Goal: Task Accomplishment & Management: Complete application form

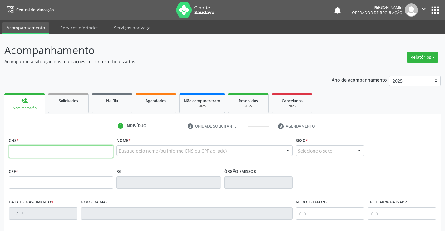
click at [39, 153] on input "text" at bounding box center [61, 151] width 105 height 13
type input "703 4073 2344 3100"
type input "2161511203"
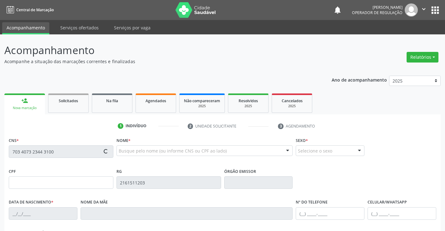
type input "05/05/2000"
type input "063.209.655-17"
type input "S/N"
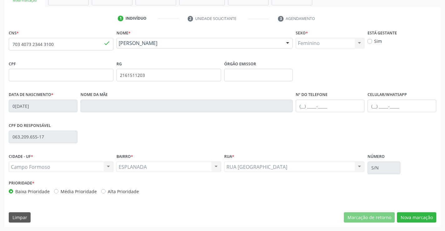
scroll to position [108, 0]
click at [417, 216] on button "Nova marcação" at bounding box center [416, 217] width 39 height 11
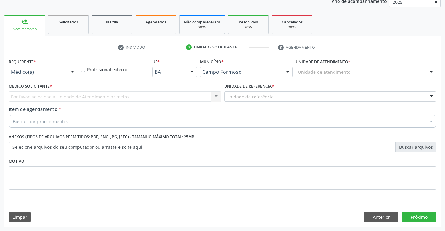
scroll to position [79, 0]
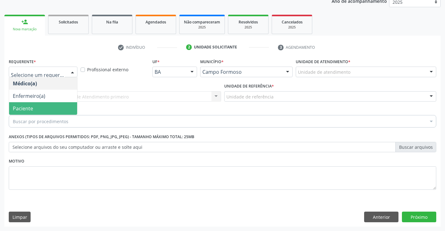
click at [51, 110] on span "Paciente" at bounding box center [43, 108] width 68 height 13
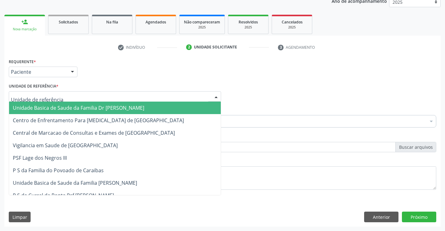
click at [61, 109] on span "Unidade Basica de Saude da Familia Dr [PERSON_NAME]" at bounding box center [79, 107] width 132 height 7
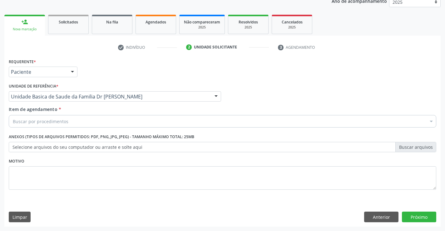
click at [73, 122] on div "Buscar por procedimentos" at bounding box center [223, 121] width 428 height 13
click at [86, 121] on div "Buscar por procedimentos" at bounding box center [223, 121] width 428 height 13
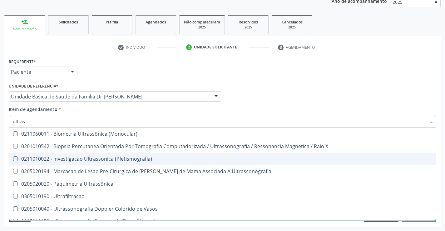
type input "ultrass"
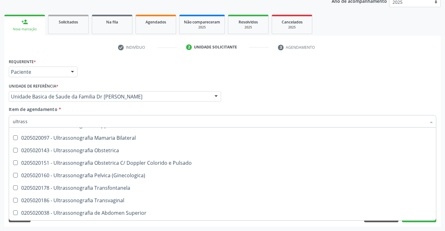
scroll to position [94, 0]
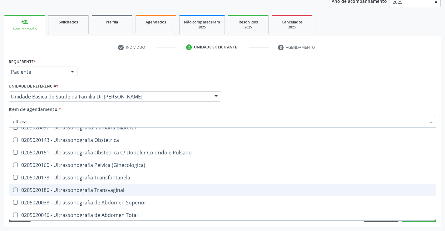
click at [134, 190] on div "0205020186 - Ultrassonografia Transvaginal" at bounding box center [223, 190] width 420 height 5
checkbox Transvaginal "true"
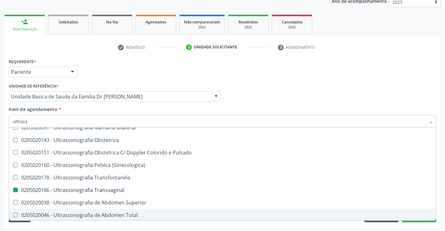
click at [443, 203] on div "Acompanhamento Acompanhe a situação das marcações correntes e finalizadas Relat…" at bounding box center [222, 93] width 445 height 275
checkbox X "true"
checkbox Transvaginal "false"
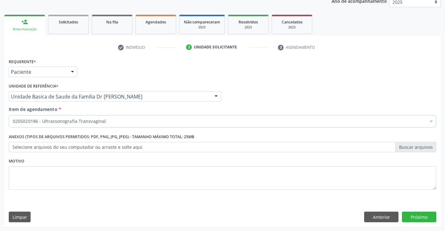
scroll to position [0, 0]
click at [416, 218] on button "Próximo" at bounding box center [419, 217] width 34 height 11
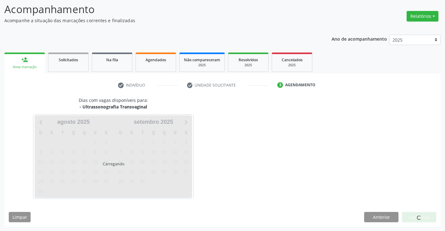
scroll to position [41, 0]
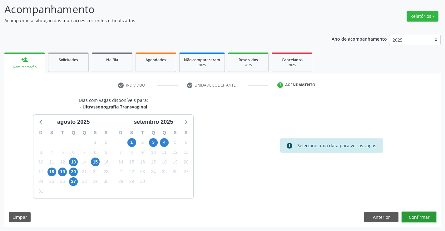
click at [411, 216] on button "Confirmar" at bounding box center [419, 217] width 34 height 11
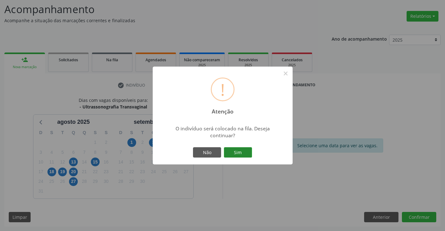
click at [234, 151] on button "Sim" at bounding box center [238, 152] width 28 height 11
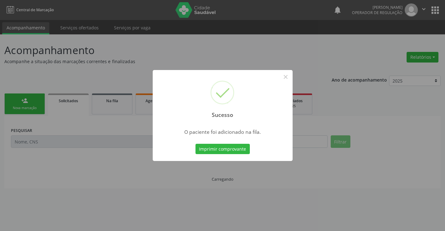
scroll to position [0, 0]
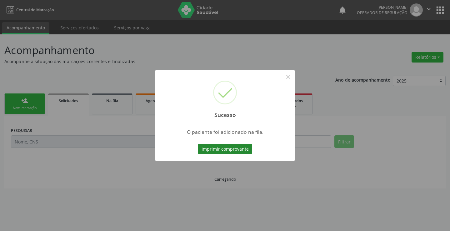
click at [232, 149] on button "Imprimir comprovante" at bounding box center [225, 149] width 54 height 11
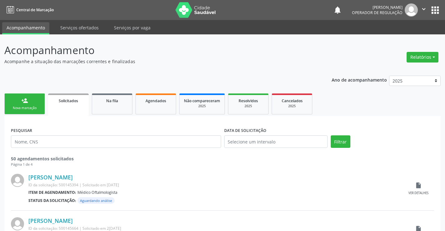
click at [24, 103] on div "person_add" at bounding box center [24, 100] width 7 height 7
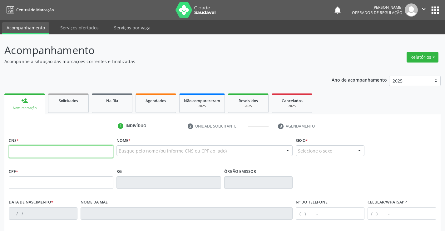
click at [63, 153] on input "text" at bounding box center [61, 151] width 105 height 13
type input "706 7055 3141 1119"
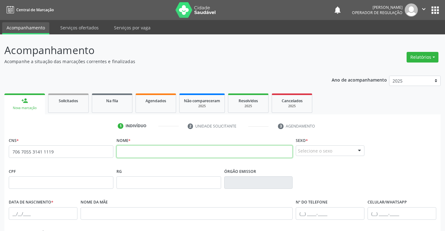
click at [164, 150] on input "text" at bounding box center [205, 151] width 177 height 13
type input "JOZILMA DO NASCIMENTO DE SOUZA"
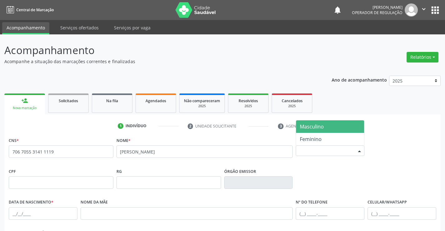
click at [324, 149] on div "Selecione o sexo" at bounding box center [330, 150] width 69 height 11
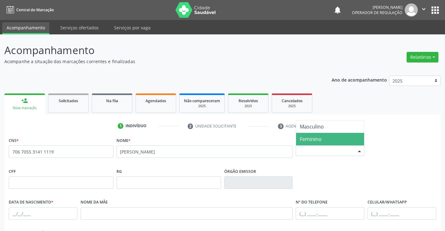
click at [325, 138] on span "Feminino" at bounding box center [330, 139] width 68 height 13
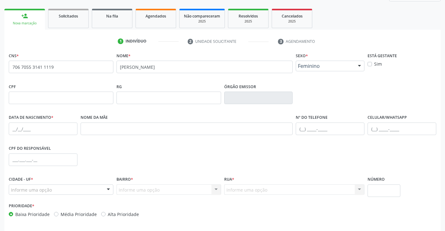
scroll to position [94, 0]
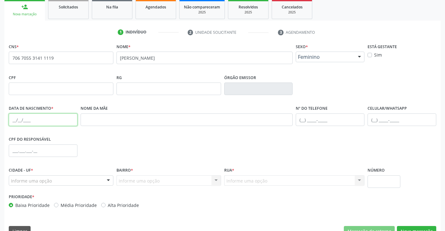
click at [76, 120] on input "text" at bounding box center [43, 119] width 69 height 13
type input "15/05/2005"
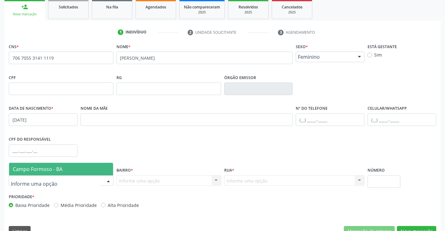
click at [66, 182] on div at bounding box center [61, 180] width 105 height 11
click at [69, 171] on span "Campo Formoso - BA" at bounding box center [61, 169] width 104 height 13
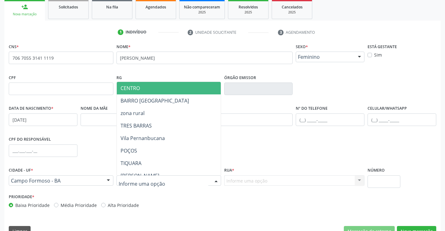
click at [157, 87] on span "CENTRO" at bounding box center [184, 88] width 135 height 13
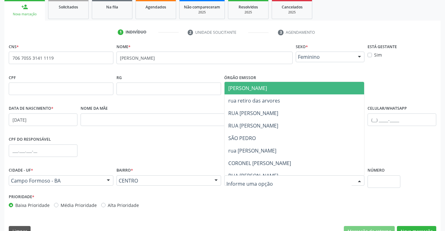
click at [282, 179] on div at bounding box center [294, 180] width 141 height 11
click at [275, 86] on span "JUCA MARQUES" at bounding box center [300, 88] width 151 height 13
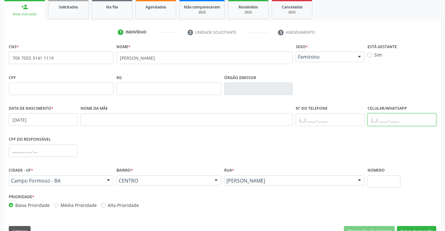
click at [388, 120] on input "text" at bounding box center [402, 119] width 69 height 13
type input "("
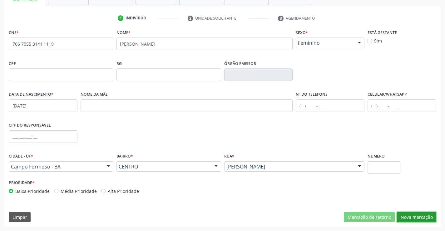
click at [415, 217] on button "Nova marcação" at bounding box center [416, 217] width 39 height 11
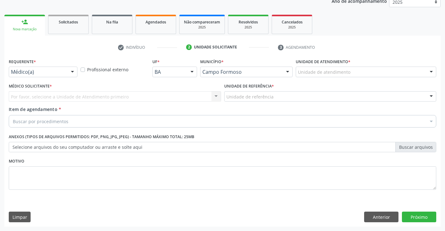
scroll to position [79, 0]
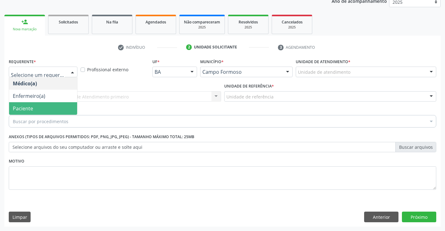
click at [30, 108] on span "Paciente" at bounding box center [23, 108] width 20 height 7
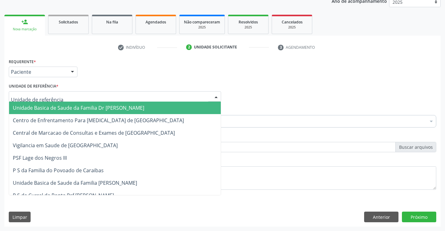
click at [44, 104] on span "Unidade Basica de Saude da Familia Dr [PERSON_NAME]" at bounding box center [79, 107] width 132 height 7
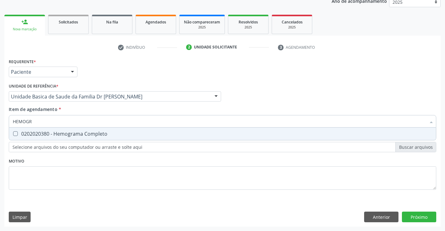
type input "HEMOGRA"
click at [61, 131] on div "0202020380 - Hemograma Completo" at bounding box center [223, 133] width 420 height 5
checkbox Completo "true"
click at [75, 109] on div "Item de agendamento * HEMOGRA Desfazer seleção 0202020380 - Hemograma Completo …" at bounding box center [223, 116] width 428 height 20
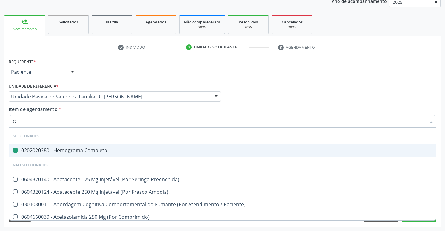
type input "GL"
checkbox Completo "false"
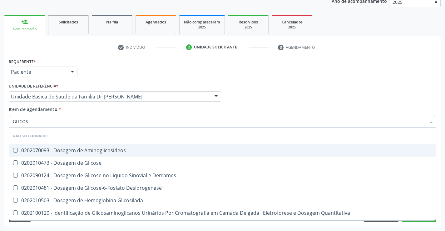
type input "GLICOSE"
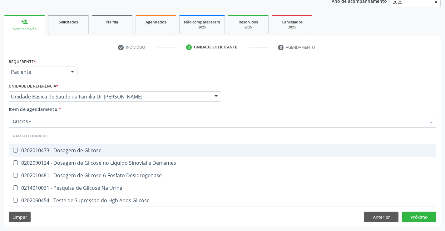
click at [85, 150] on div "0202010473 - Dosagem de Glicose" at bounding box center [223, 150] width 420 height 5
checkbox Glicose "true"
click at [78, 122] on input "GLICOSE" at bounding box center [220, 121] width 414 height 13
type input "GLICOSE"
click at [95, 112] on div "Item de agendamento * GLICOSE Desfazer seleção Não selecionados 0202010473 - Do…" at bounding box center [223, 116] width 428 height 20
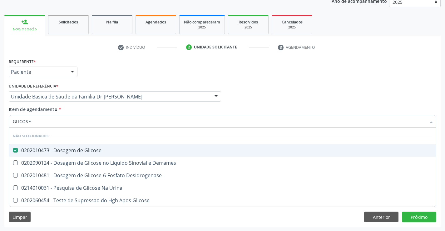
checkbox Derrames "true"
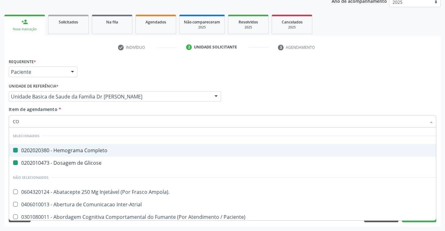
type input "COL"
checkbox Completo "false"
checkbox Glicose "false"
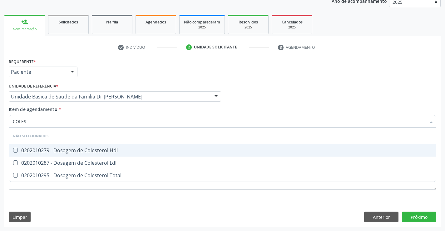
type input "COLEST"
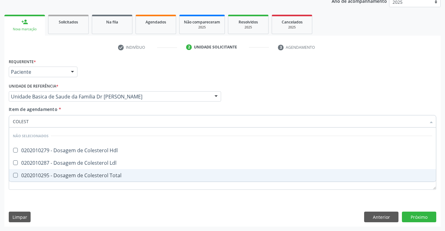
click at [88, 175] on div "0202010295 - Dosagem de Colesterol Total" at bounding box center [223, 175] width 420 height 5
checkbox Total "true"
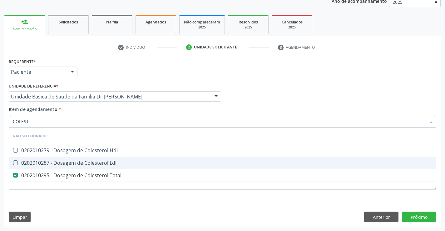
click at [88, 163] on div "0202010287 - Dosagem de Colesterol Ldl" at bounding box center [223, 162] width 420 height 5
checkbox Ldl "true"
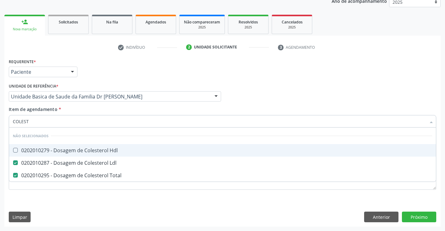
click at [87, 151] on div "0202010279 - Dosagem de Colesterol Hdl" at bounding box center [223, 150] width 420 height 5
checkbox Hdl "true"
type input "COLEST"
click at [89, 109] on div "Item de agendamento * COLEST Desfazer seleção Não selecionados 0202010279 - Dos…" at bounding box center [223, 116] width 428 height 20
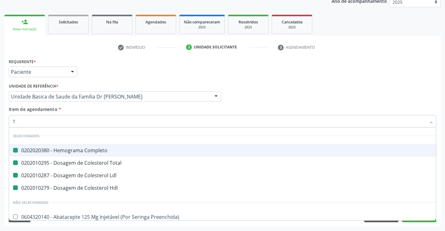
type input "TR"
checkbox Completo "false"
checkbox Total "false"
checkbox Ldl "false"
checkbox Hdl "false"
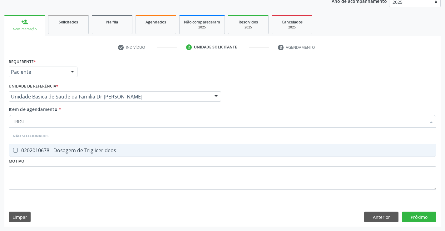
type input "TRIGLI"
click at [80, 149] on div "0202010678 - Dosagem de Triglicerideos" at bounding box center [223, 150] width 420 height 5
checkbox Triglicerideos "true"
click at [88, 110] on div "Item de agendamento * TRIGLI Desfazer seleção Não selecionados 0202010678 - Dos…" at bounding box center [223, 116] width 428 height 20
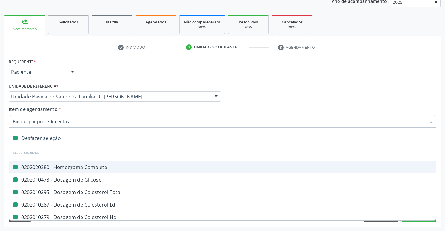
type input "U"
checkbox Completo "false"
checkbox Glicose "false"
checkbox Total "false"
checkbox Ldl "false"
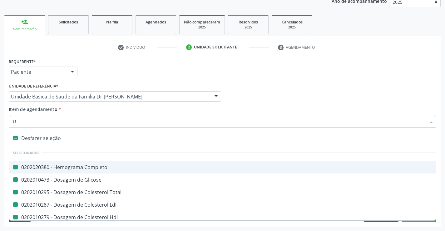
checkbox Hdl "false"
checkbox Triglicerideos "false"
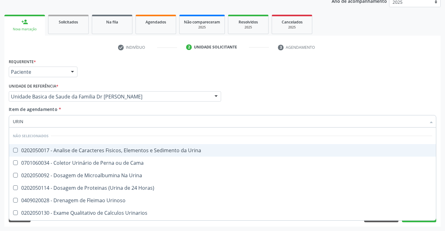
type input "URINA"
click at [86, 151] on div "0202050017 - Analise de Caracteres Fisicos, Elementos e Sedimento da Urina" at bounding box center [223, 150] width 420 height 5
checkbox Urina "true"
click at [88, 109] on div "Item de agendamento * URINA Desfazer seleção Não selecionados 0202050017 - Anal…" at bounding box center [223, 116] width 428 height 20
checkbox Urina "true"
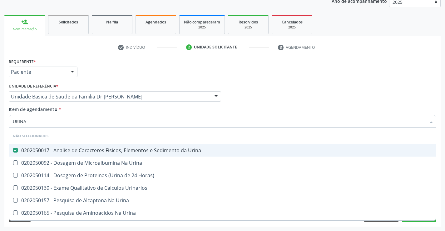
checkbox Horas\) "true"
checkbox Urinarios "true"
checkbox Urina "true"
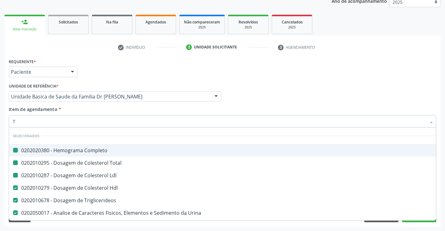
type input "TG"
checkbox Completo "false"
checkbox Total "false"
checkbox Ldl "false"
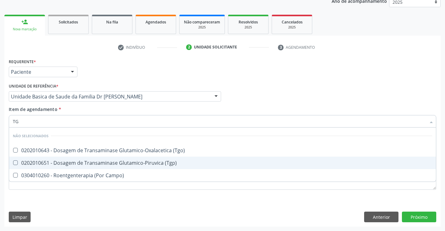
click at [81, 163] on div "0202010651 - Dosagem de Transaminase Glutamico-Piruvica (Tgp)" at bounding box center [223, 162] width 420 height 5
checkbox \(Tgp\) "true"
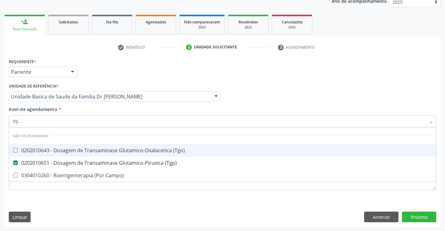
click at [82, 150] on div "0202010643 - Dosagem de Transaminase Glutamico-Oxalacetica (Tgo)" at bounding box center [223, 150] width 420 height 5
checkbox \(Tgo\) "true"
click at [88, 108] on div "Item de agendamento * TG Desfazer seleção Não selecionados 0202010643 - Dosagem…" at bounding box center [223, 116] width 428 height 20
checkbox Campo\) "true"
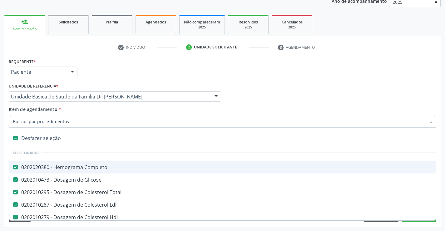
type input "U"
checkbox Hdl "false"
checkbox Triglicerideos "false"
checkbox Urina "false"
checkbox \(Tgp\) "false"
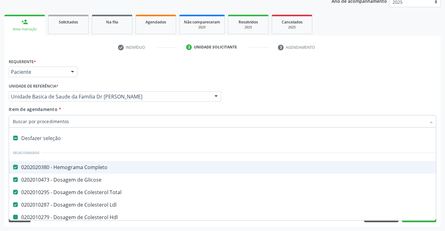
checkbox \(Tgo\) "false"
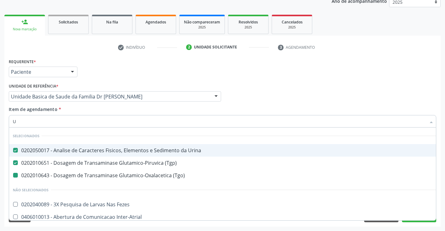
type input "UR"
checkbox \(Tgo\) "false"
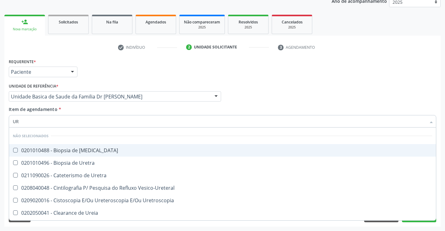
type input "URE"
checkbox Ureter "false"
type input "UREI"
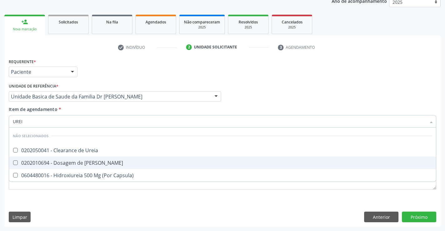
click at [87, 163] on div "0202010694 - Dosagem de [PERSON_NAME]" at bounding box center [223, 162] width 420 height 5
checkbox Ureia "true"
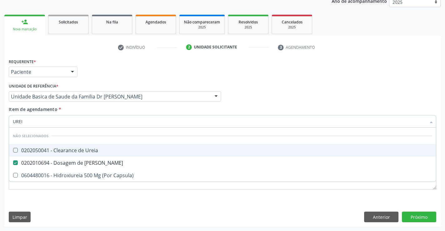
click at [82, 110] on div "Item de agendamento * [PERSON_NAME] seleção Não selecionados 0202050041 - Clear…" at bounding box center [223, 116] width 428 height 20
checkbox Ureia "true"
checkbox Capsula\) "true"
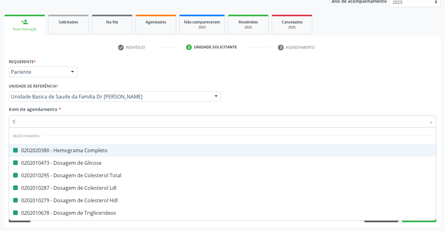
type input "CR"
checkbox Completo "false"
checkbox Total "false"
checkbox Glicose "false"
checkbox Ldl "false"
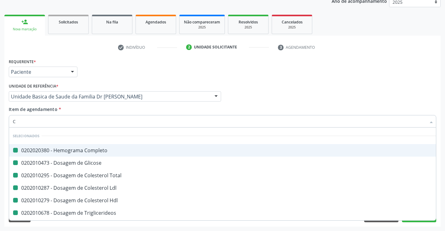
checkbox Hdl "false"
checkbox Triglicerideos "false"
checkbox Urina "false"
checkbox \(Tgp\) "false"
checkbox \(Tgo\) "false"
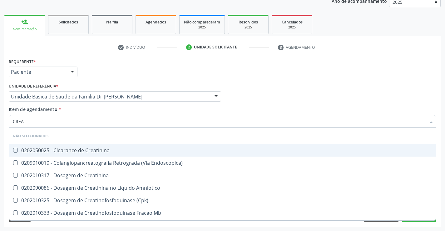
type input "CREATI"
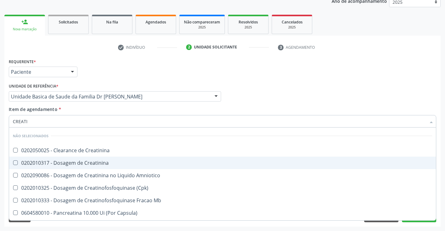
click at [78, 163] on div "0202010317 - Dosagem de Creatinina" at bounding box center [223, 162] width 420 height 5
checkbox Creatinina "true"
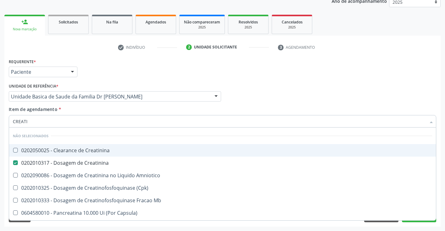
click at [70, 109] on div "Item de agendamento * CREATI Desfazer seleção Não selecionados 0202050025 - Cle…" at bounding box center [223, 116] width 428 height 20
checkbox Creatinina "true"
checkbox Amniotico "true"
checkbox \(Cpk\) "true"
checkbox Mb "true"
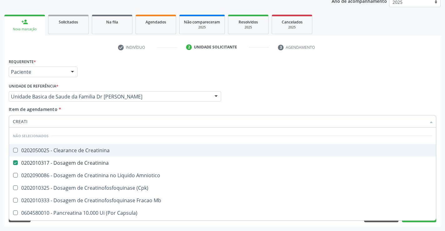
checkbox Capsula\) "true"
checkbox Pancreaticos "true"
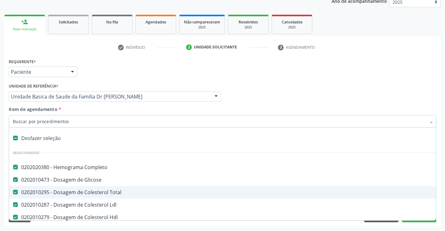
click at [441, 188] on div "Acompanhamento Acompanhe a situação das marcações correntes e finalizadas Relat…" at bounding box center [222, 93] width 445 height 275
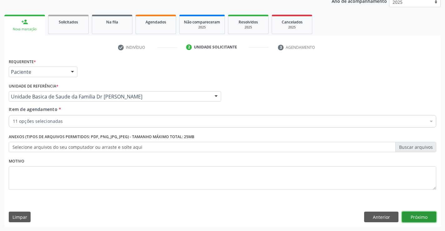
click at [414, 216] on button "Próximo" at bounding box center [419, 217] width 34 height 11
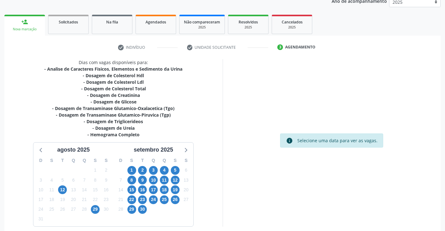
scroll to position [107, 0]
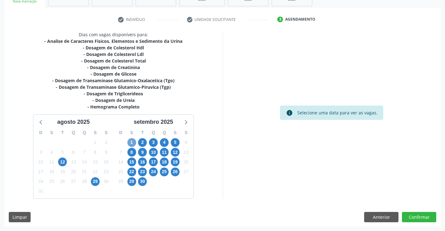
click at [133, 140] on span "1" at bounding box center [132, 142] width 9 height 9
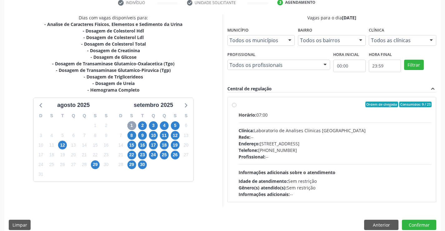
scroll to position [131, 0]
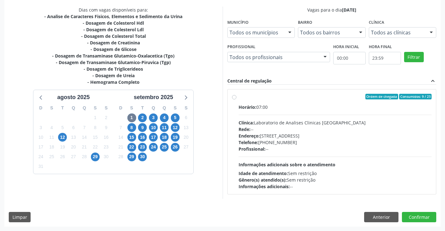
click at [287, 101] on label "Ordem de chegada Consumidos: 9 / 23 Horário: 07:00 Clínica: Laboratorio de Anal…" at bounding box center [335, 142] width 193 height 96
click at [237, 99] on input "Ordem de chegada Consumidos: 9 / 23 Horário: 07:00 Clínica: Laboratorio de Anal…" at bounding box center [234, 97] width 4 height 6
radio input "true"
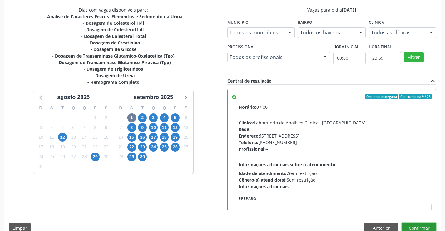
click at [414, 226] on button "Confirmar" at bounding box center [419, 228] width 34 height 11
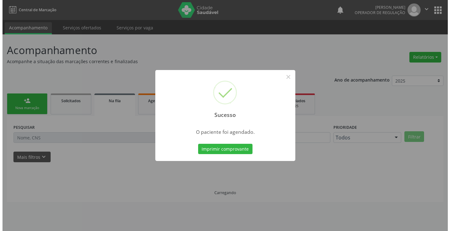
scroll to position [0, 0]
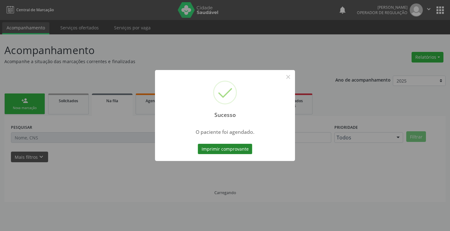
click at [223, 146] on button "Imprimir comprovante" at bounding box center [225, 149] width 54 height 11
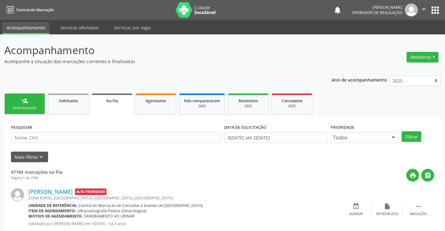
click at [26, 103] on div "person_add" at bounding box center [24, 100] width 7 height 7
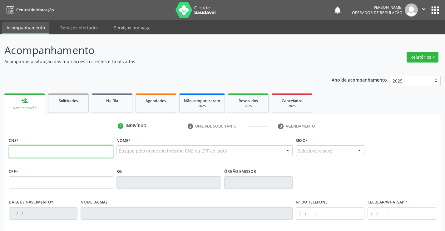
click at [43, 152] on input "text" at bounding box center [61, 151] width 105 height 13
type input "709 8030 9654 4698"
type input "80596"
type input "04/10/2020"
type input "(74) 98812-5548"
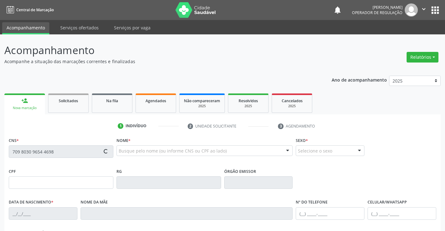
type input "(74) 98812-5548"
type input "121.729.085-09"
type input "S/N"
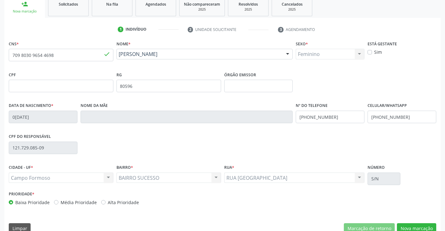
scroll to position [108, 0]
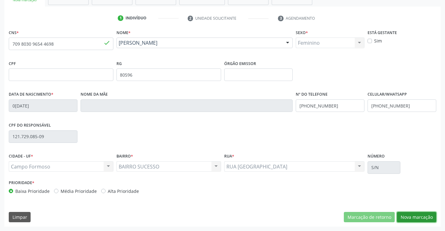
click at [417, 217] on button "Nova marcação" at bounding box center [416, 217] width 39 height 11
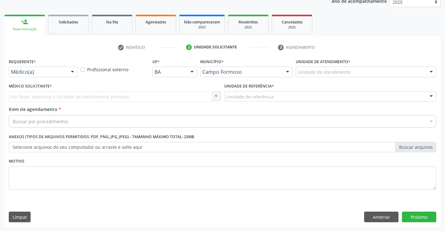
scroll to position [79, 0]
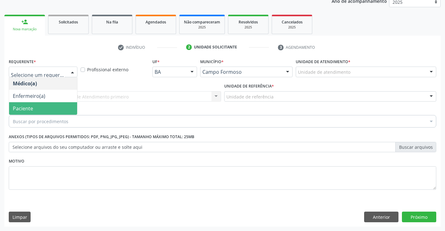
click at [45, 107] on span "Paciente" at bounding box center [43, 108] width 68 height 13
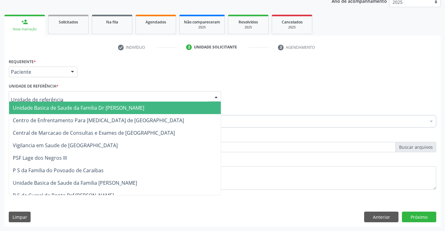
click at [47, 93] on div at bounding box center [115, 96] width 213 height 11
click at [56, 108] on span "Unidade Basica de Saude da Familia Dr [PERSON_NAME]" at bounding box center [79, 107] width 132 height 7
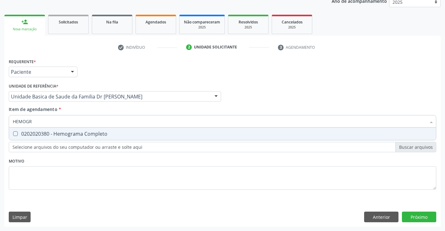
type input "HEMOGRA"
click at [103, 132] on div "0202020380 - Hemograma Completo" at bounding box center [223, 133] width 420 height 5
checkbox Completo "true"
type input "HEMOGRA"
click at [104, 157] on div "Requerente * Paciente Médico(a) Enfermeiro(a) Paciente Nenhum resultado encontr…" at bounding box center [223, 128] width 428 height 142
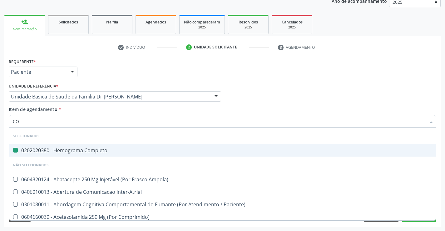
type input "COL"
checkbox Completo "false"
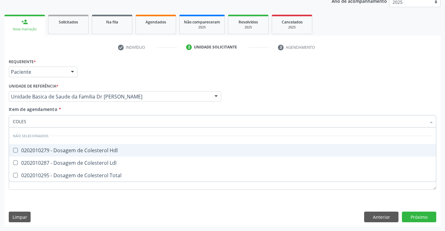
type input "COLEST"
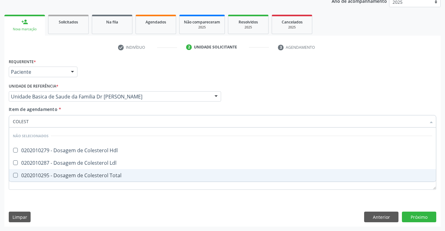
click at [113, 177] on div "0202010295 - Dosagem de Colesterol Total" at bounding box center [223, 175] width 420 height 5
checkbox Total "true"
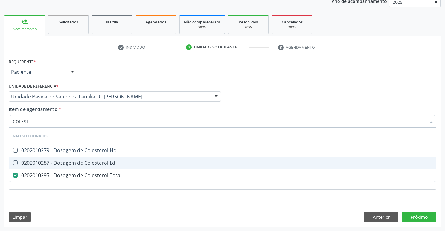
click at [113, 165] on div "0202010287 - Dosagem de Colesterol Ldl" at bounding box center [223, 162] width 420 height 5
checkbox Ldl "true"
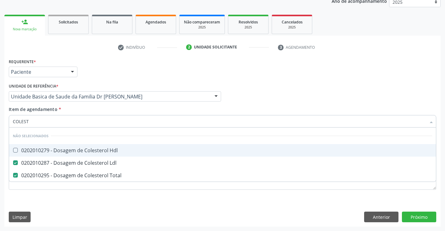
click at [116, 152] on div "0202010279 - Dosagem de Colesterol Hdl" at bounding box center [223, 150] width 420 height 5
checkbox Hdl "true"
type input "COLEST"
click at [120, 106] on div "Item de agendamento * COLEST Desfazer seleção Não selecionados 0202010279 - Dos…" at bounding box center [223, 116] width 428 height 20
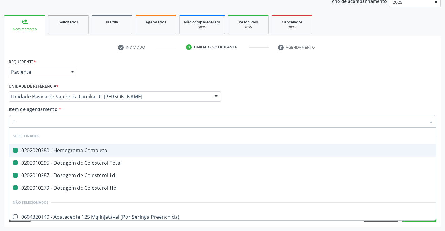
type input "TR"
checkbox Completo "false"
checkbox Ldl "false"
checkbox Total "false"
checkbox Hdl "false"
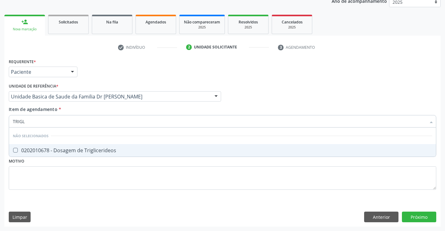
type input "TRIGLI"
click at [111, 151] on div "0202010678 - Dosagem de Triglicerideos" at bounding box center [223, 150] width 420 height 5
checkbox Triglicerideos "true"
click at [111, 110] on div "Item de agendamento * TRIGLI Desfazer seleção Não selecionados 0202010678 - Dos…" at bounding box center [223, 116] width 428 height 20
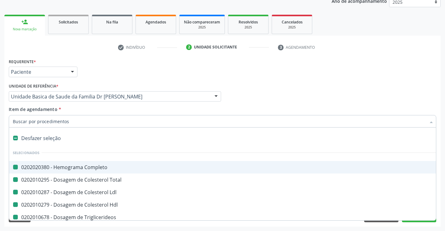
type input "U"
checkbox Completo "false"
checkbox Total "false"
checkbox Ldl "false"
checkbox Hdl "false"
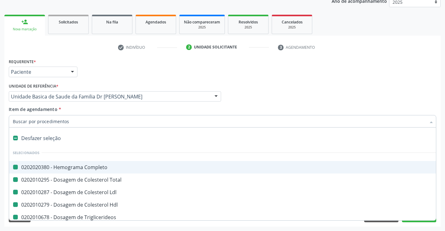
checkbox Triglicerideos "false"
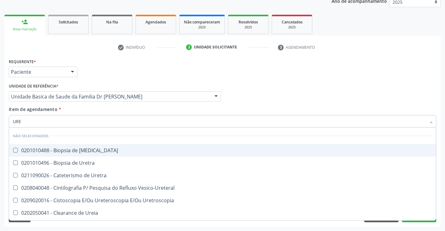
type input "UREI"
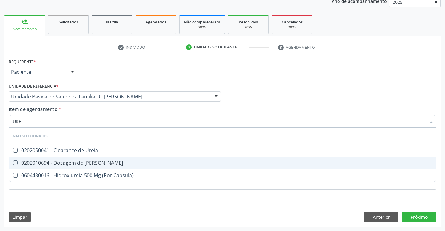
click at [102, 163] on div "0202010694 - Dosagem de [PERSON_NAME]" at bounding box center [223, 162] width 420 height 5
checkbox Ureia "true"
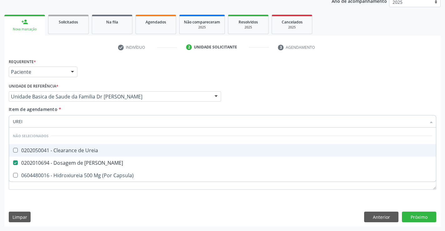
click at [106, 109] on div "Item de agendamento * [PERSON_NAME] seleção Não selecionados 0202050041 - Clear…" at bounding box center [223, 116] width 428 height 20
checkbox Ureia "true"
checkbox Capsula\) "true"
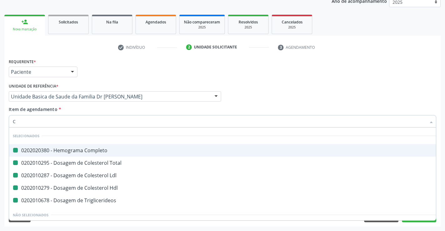
type input "CR"
checkbox Completo "false"
checkbox Total "false"
checkbox Ldl "false"
checkbox Hdl "false"
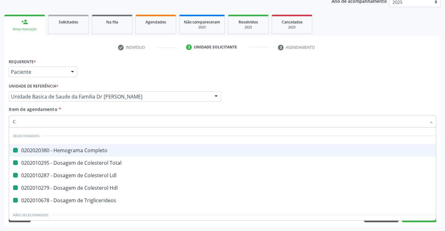
checkbox Triglicerideos "false"
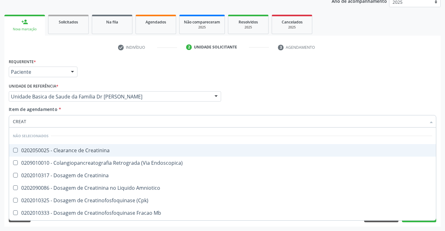
type input "CREATI"
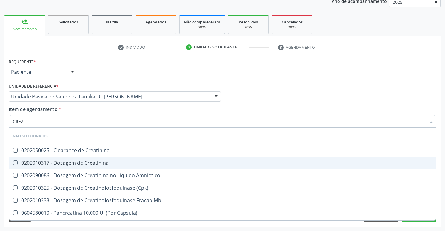
click at [105, 161] on div "0202010317 - Dosagem de Creatinina" at bounding box center [223, 162] width 420 height 5
checkbox Creatinina "true"
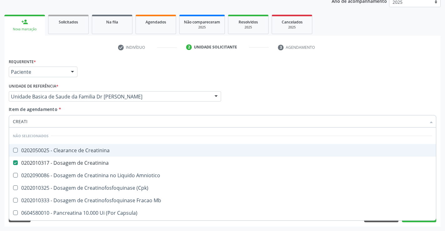
click at [106, 109] on div "Item de agendamento * CREATI Desfazer seleção Não selecionados 0202050025 - Cle…" at bounding box center [223, 116] width 428 height 20
checkbox Creatinina "true"
checkbox Amniotico "true"
checkbox \(Cpk\) "true"
checkbox Mb "true"
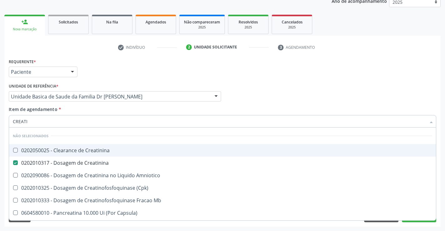
checkbox Capsula\) "true"
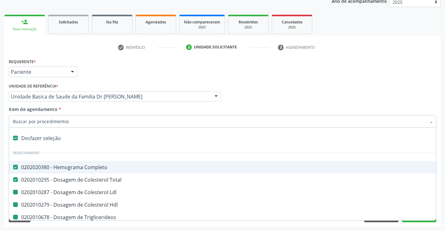
type input "U"
checkbox Ldl "false"
checkbox Hdl "false"
checkbox Triglicerideos "false"
checkbox Creatinina "false"
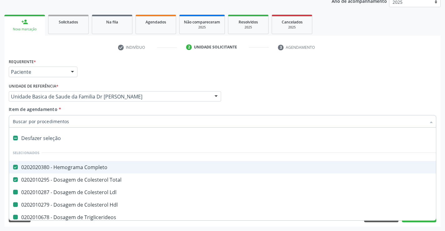
checkbox Ureia "false"
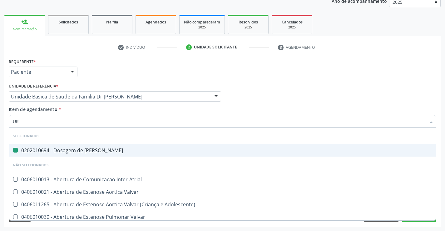
type input "URI"
checkbox Ureia "false"
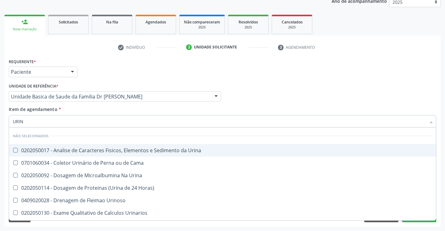
type input "URINA"
click at [109, 151] on div "0202050017 - Analise de Caracteres Fisicos, Elementos e Sedimento da Urina" at bounding box center [223, 150] width 420 height 5
checkbox Urina "true"
click at [111, 108] on div "Item de agendamento * URINA Desfazer seleção Não selecionados 0202050017 - Anal…" at bounding box center [223, 116] width 428 height 20
checkbox Horas\) "true"
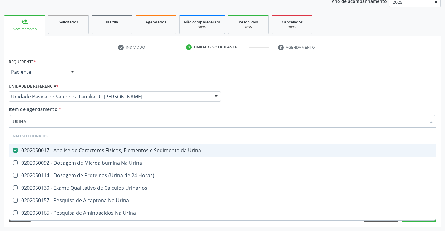
checkbox Urinarios "true"
checkbox Urina "true"
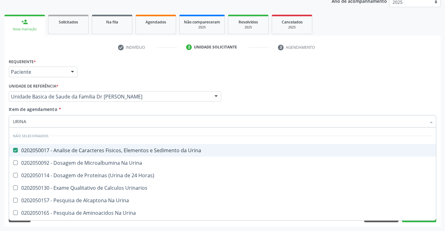
checkbox Urina "true"
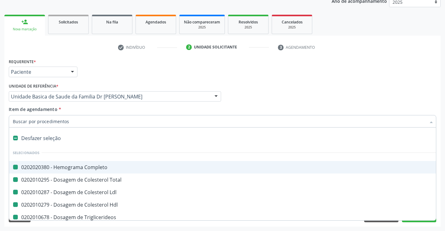
type input "Y"
checkbox Completo "false"
checkbox Ldl "false"
checkbox Hdl "false"
checkbox Triglicerideos "false"
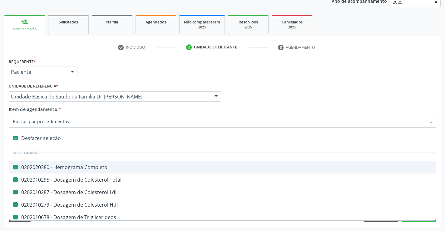
checkbox Creatinina "false"
checkbox Ureia "false"
checkbox Urina "false"
checkbox Total "false"
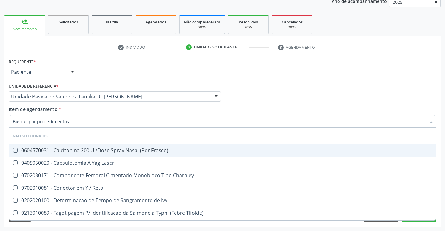
checkbox Frasco\) "true"
checkbox Charnley "true"
checkbox Reto "true"
checkbox Ivy "true"
checkbox Gel "true"
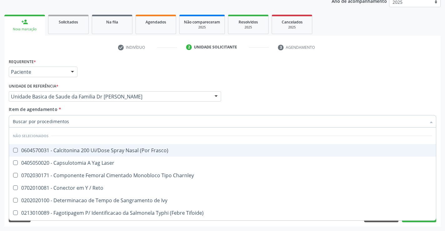
checkbox Tifoide\) "true"
checkbox 8\ "true"
checkbox Laser "true"
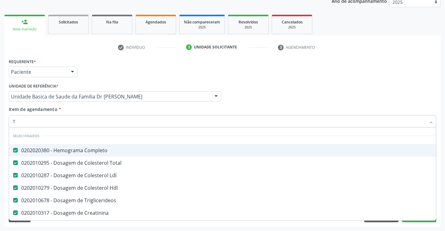
type input "TG"
checkbox Completo "false"
checkbox Ldl "false"
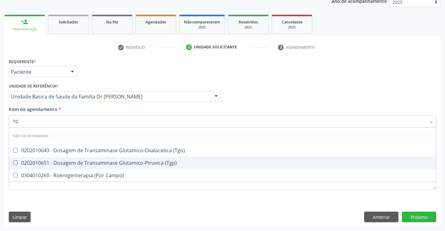
click at [106, 163] on div "0202010651 - Dosagem de Transaminase Glutamico-Piruvica (Tgp)" at bounding box center [223, 162] width 420 height 5
checkbox \(Tgp\) "true"
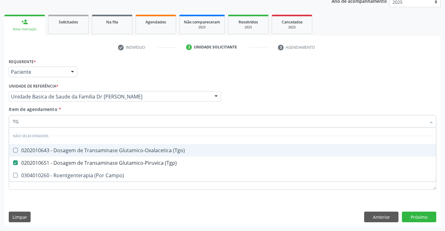
click at [106, 151] on div "0202010643 - Dosagem de Transaminase Glutamico-Oxalacetica (Tgo)" at bounding box center [223, 150] width 420 height 5
checkbox \(Tgo\) "true"
click at [108, 110] on div "Item de agendamento * TG Desfazer seleção Não selecionados 0202010643 - Dosagem…" at bounding box center [223, 116] width 428 height 20
checkbox Campo\) "true"
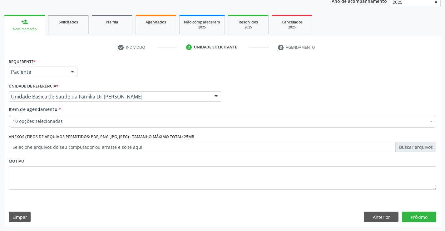
click at [108, 110] on div "Item de agendamento * 10 opções selecionadas Desfazer seleção Selecionados 0202…" at bounding box center [223, 116] width 428 height 20
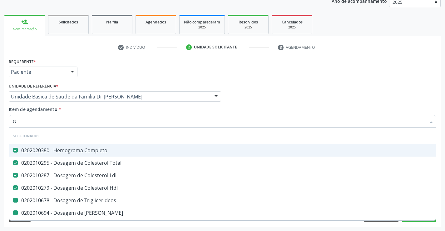
type input "GL"
checkbox Triglicerideos "false"
checkbox Ureia "false"
checkbox Creatinina "false"
checkbox \(Tgp\) "false"
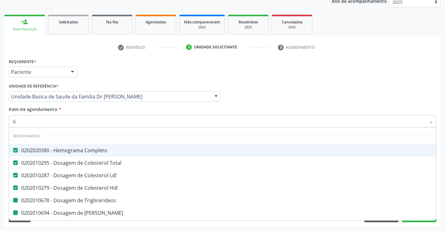
checkbox \(Tgo\) "false"
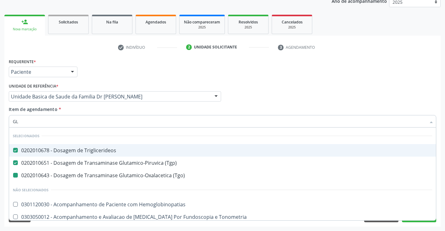
type input "GLI"
checkbox \(Tgo\) "false"
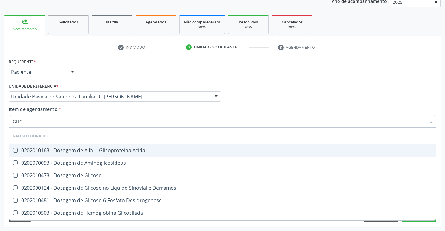
type input "GLICO"
checkbox Acida "false"
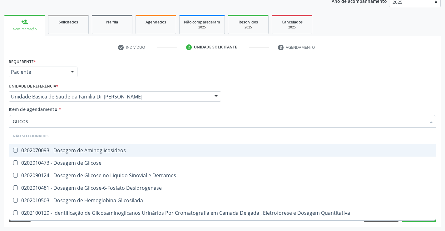
type input "GLICOSE"
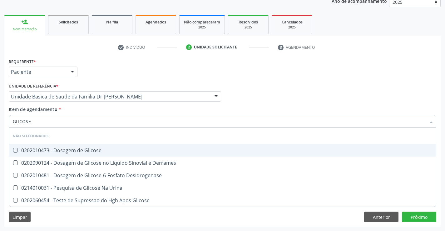
click at [109, 147] on span "0202010473 - Dosagem de Glicose" at bounding box center [222, 150] width 427 height 13
checkbox Glicose "true"
click at [91, 108] on div "Item de agendamento * GLICOSE Desfazer seleção Não selecionados 0202010473 - Do…" at bounding box center [223, 116] width 428 height 20
checkbox Desidrogenase "true"
checkbox Glicose "true"
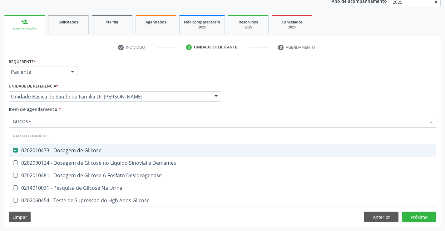
checkbox Urina "true"
checkbox Derrames "true"
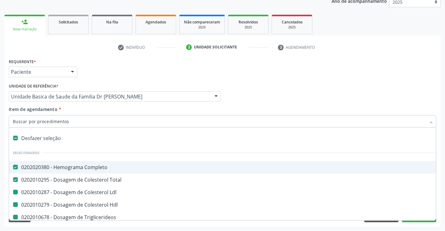
type input "F"
checkbox Ldl "false"
checkbox Triglicerideos "false"
checkbox Hdl "false"
checkbox Ureia "false"
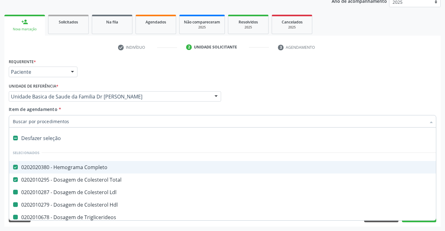
checkbox Creatinina "false"
checkbox Urina "false"
checkbox \(Tgp\) "false"
checkbox \(Tgo\) "false"
checkbox Glicose "false"
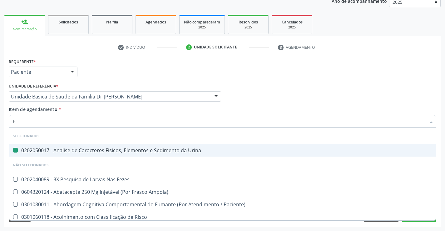
type input "FE"
checkbox Urina "false"
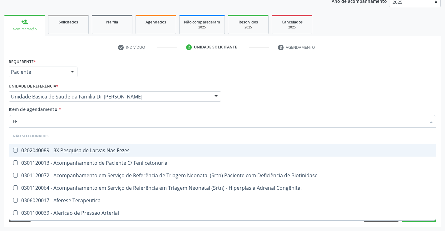
type input "FEZ"
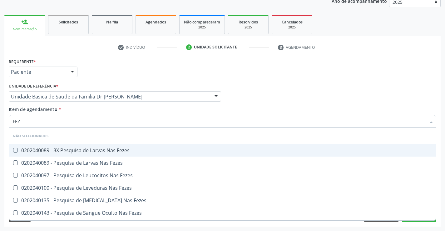
click at [102, 149] on div "0202040089 - 3X Pesquisa de Larvas Nas Fezes" at bounding box center [223, 150] width 420 height 5
checkbox Fezes "true"
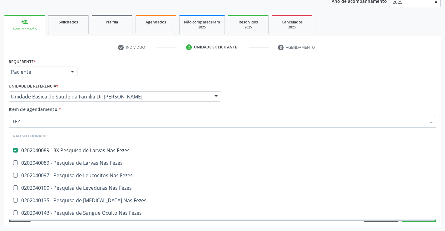
click at [443, 205] on div "Acompanhamento Acompanhe a situação das marcações correntes e finalizadas Relat…" at bounding box center [222, 93] width 445 height 275
checkbox Fezes "true"
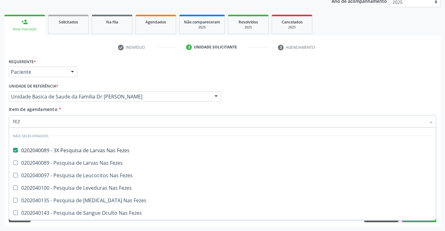
checkbox Fezes "true"
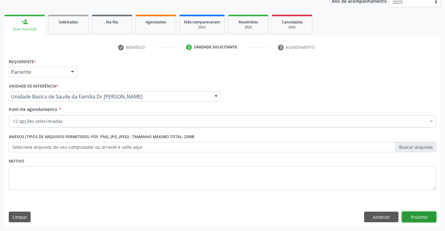
click at [417, 216] on button "Próximo" at bounding box center [419, 217] width 34 height 11
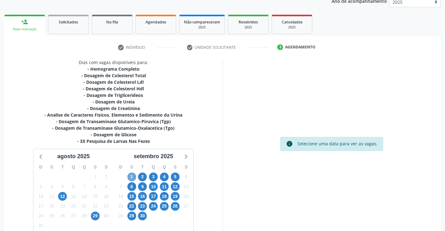
click at [132, 174] on span "1" at bounding box center [132, 177] width 9 height 9
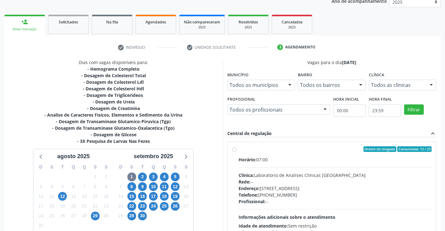
click at [311, 153] on label "Ordem de chegada Consumidos: 12 / 23 Horário: 07:00 Clínica: Laboratorio de Ana…" at bounding box center [335, 194] width 193 height 96
click at [237, 152] on input "Ordem de chegada Consumidos: 12 / 23 Horário: 07:00 Clínica: Laboratorio de Ana…" at bounding box center [234, 149] width 4 height 6
radio input "true"
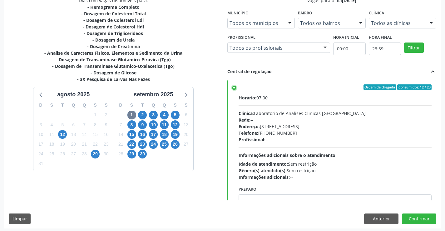
scroll to position [143, 0]
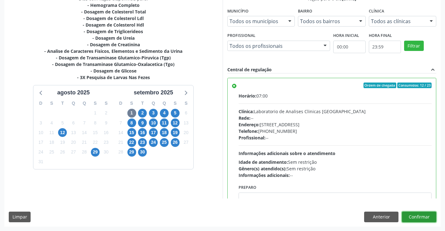
click at [416, 217] on button "Confirmar" at bounding box center [419, 217] width 34 height 11
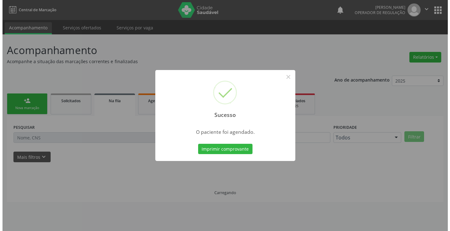
scroll to position [0, 0]
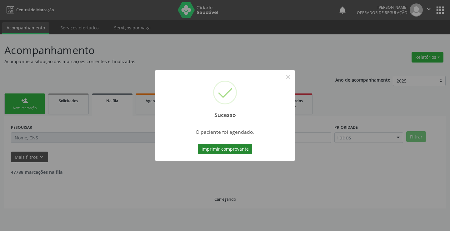
click at [224, 148] on button "Imprimir comprovante" at bounding box center [225, 149] width 54 height 11
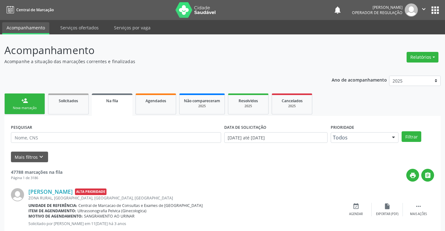
click at [30, 103] on link "person_add Nova marcação" at bounding box center [24, 103] width 41 height 21
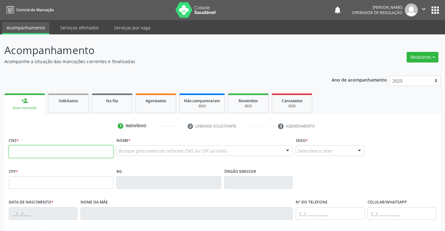
click at [33, 151] on input "text" at bounding box center [61, 151] width 105 height 13
type input "706 4081 1636 5886"
type input "17[DATE]"
type input "[PHONE_NUMBER]"
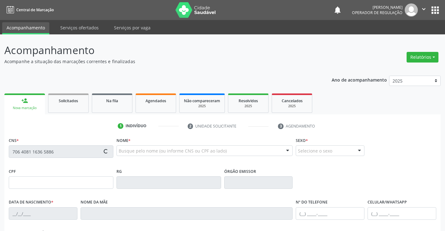
type input "S/N"
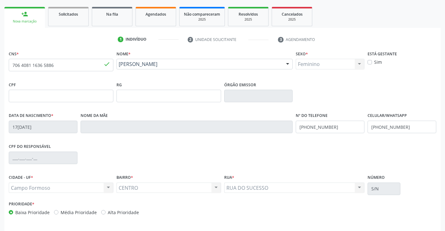
scroll to position [108, 0]
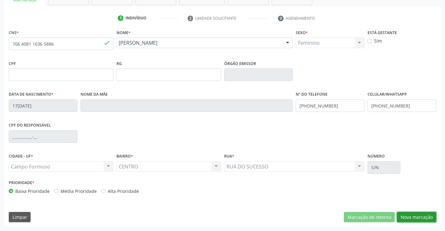
click at [421, 215] on button "Nova marcação" at bounding box center [416, 217] width 39 height 11
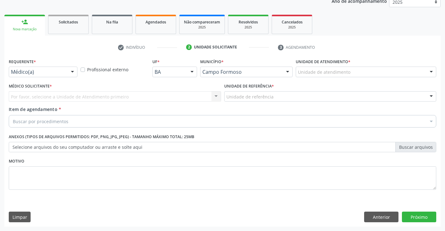
scroll to position [79, 0]
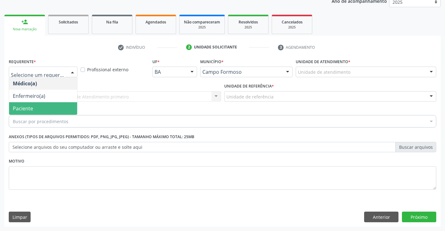
click at [34, 108] on span "Paciente" at bounding box center [43, 108] width 68 height 13
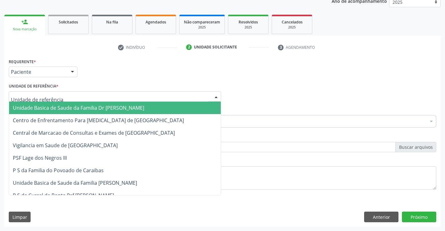
click at [48, 108] on span "Unidade Basica de Saude da Familia Dr [PERSON_NAME]" at bounding box center [79, 107] width 132 height 7
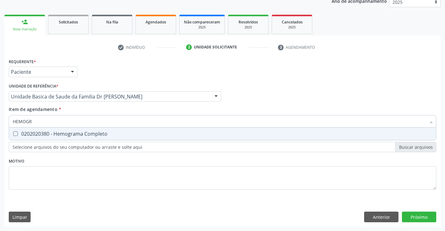
type input "HEMOGRA"
click at [61, 134] on div "0202020380 - Hemograma Completo" at bounding box center [223, 133] width 420 height 5
checkbox Completo "true"
type input "HEMOGRA"
click at [70, 110] on div "Item de agendamento * HEMOGRA Desfazer seleção 0202020380 - Hemograma Completo …" at bounding box center [223, 116] width 428 height 20
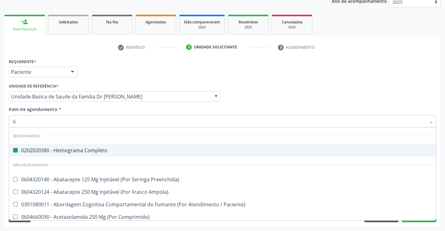
type input "GL"
checkbox Completo "false"
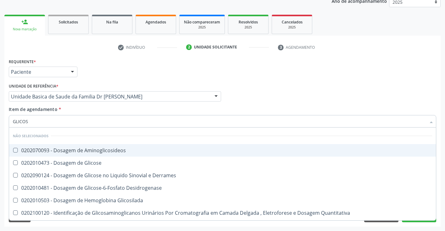
type input "GLICOSE"
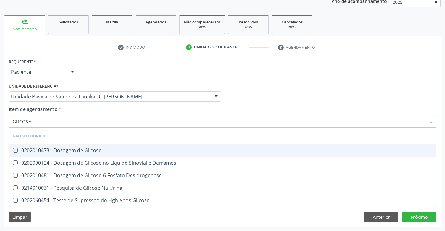
click at [79, 148] on div "0202010473 - Dosagem de Glicose" at bounding box center [223, 150] width 420 height 5
checkbox Glicose "true"
type input "GLICOSE"
click at [84, 107] on div "Item de agendamento * GLICOSE Desfazer seleção Não selecionados 0202010473 - Do…" at bounding box center [223, 116] width 428 height 20
checkbox Derrames "true"
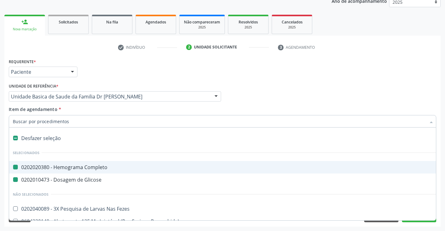
type input "U"
checkbox Completo "false"
checkbox Glicose "false"
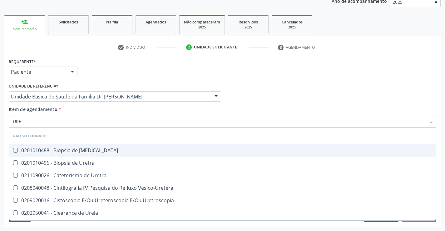
type input "UREI"
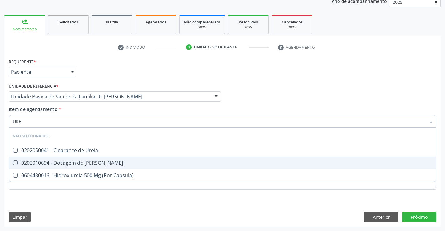
click at [82, 162] on div "0202010694 - Dosagem de [PERSON_NAME]" at bounding box center [223, 162] width 420 height 5
checkbox Ureia "true"
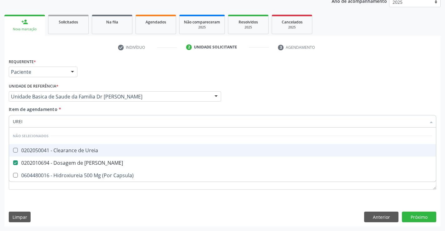
type input "UREI"
click at [86, 109] on div "Item de agendamento * [PERSON_NAME] seleção Não selecionados 0202050041 - Clear…" at bounding box center [223, 116] width 428 height 20
checkbox Ureia "true"
checkbox Capsula\) "true"
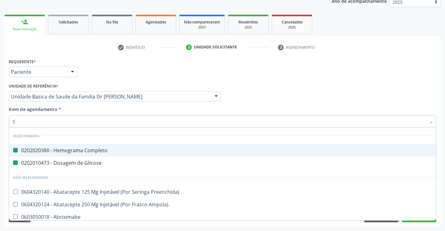
type input "CR"
checkbox Completo "false"
checkbox Glicose "false"
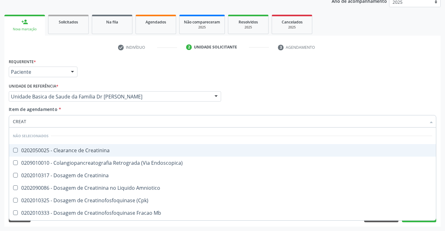
type input "CREATI"
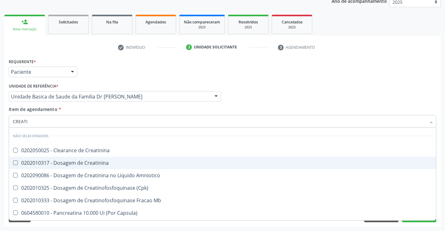
click at [82, 163] on div "0202010317 - Dosagem de Creatinina" at bounding box center [223, 162] width 420 height 5
checkbox Creatinina "true"
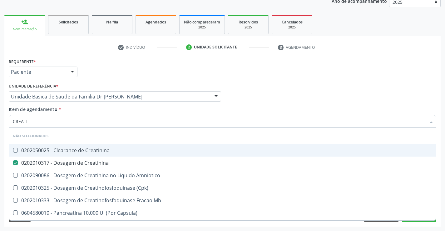
click at [77, 84] on div "Unidade de referência * Unidade Basica de Saude da Familia Dr [PERSON_NAME] Uni…" at bounding box center [115, 92] width 213 height 20
checkbox Creatinina "true"
checkbox \(Cpk\) "true"
checkbox Amniotico "true"
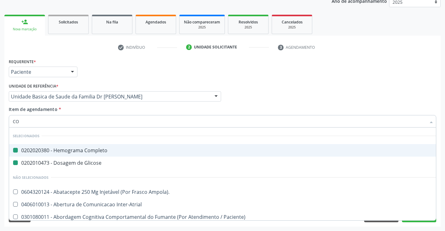
type input "COL"
checkbox Completo "false"
checkbox Glicose "false"
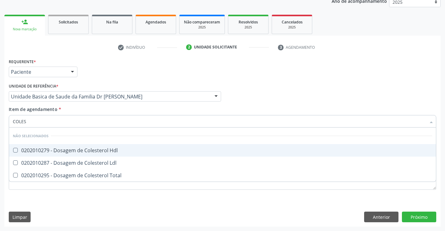
type input "COLEST"
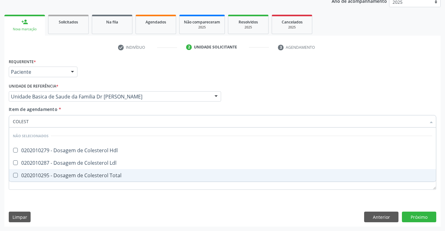
click at [66, 177] on div "0202010295 - Dosagem de Colesterol Total" at bounding box center [223, 175] width 420 height 5
checkbox Total "true"
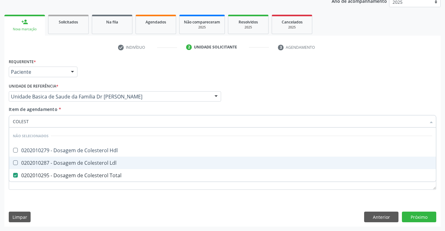
click at [72, 160] on div "0202010287 - Dosagem de Colesterol Ldl" at bounding box center [223, 162] width 420 height 5
checkbox Ldl "true"
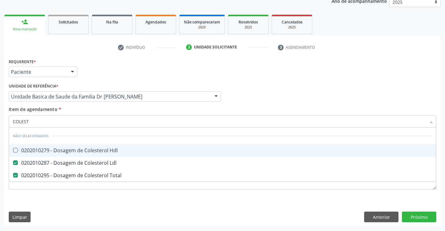
click at [72, 151] on div "0202010279 - Dosagem de Colesterol Hdl" at bounding box center [223, 150] width 420 height 5
checkbox Hdl "true"
click at [82, 108] on div "Item de agendamento * COLEST Desfazer seleção Não selecionados 0202010279 - Dos…" at bounding box center [223, 116] width 428 height 20
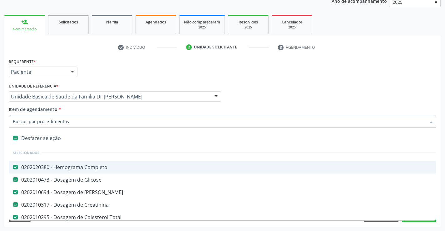
type input "T"
checkbox Hdl "false"
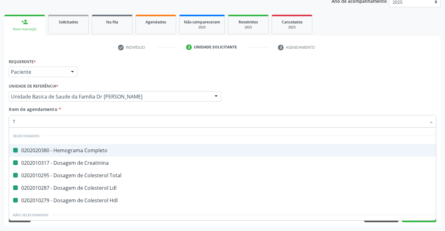
type input "TR"
checkbox Completo "false"
checkbox Creatinina "false"
checkbox Total "false"
checkbox Ldl "false"
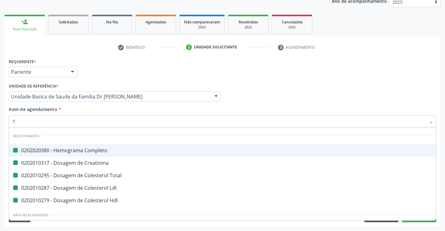
checkbox Hdl "false"
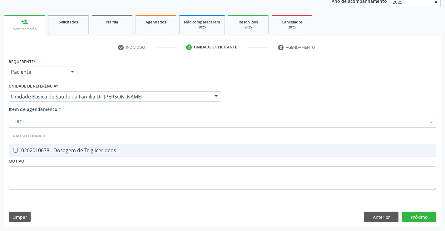
type input "TRIGLI"
click at [86, 150] on div "0202010678 - Dosagem de Triglicerideos" at bounding box center [223, 150] width 420 height 5
checkbox Triglicerideos "true"
click at [89, 111] on div "Item de agendamento * TRIGLI Desfazer seleção Não selecionados 0202010678 - Dos…" at bounding box center [223, 116] width 428 height 20
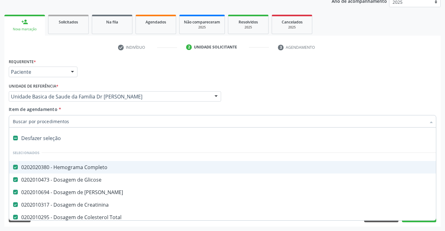
type input "T"
checkbox Triglicerideos "false"
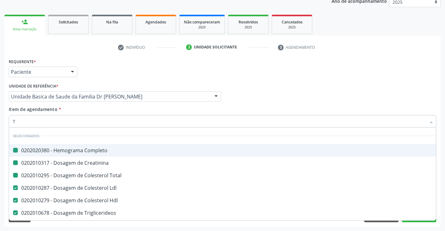
type input "TG"
checkbox Completo "false"
checkbox Creatinina "false"
checkbox Total "false"
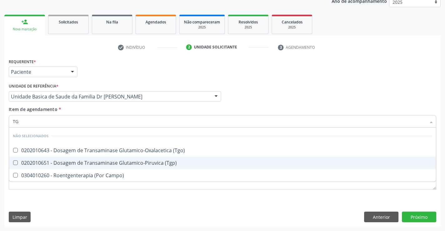
click at [78, 163] on div "0202010651 - Dosagem de Transaminase Glutamico-Piruvica (Tgp)" at bounding box center [223, 162] width 420 height 5
checkbox \(Tgp\) "true"
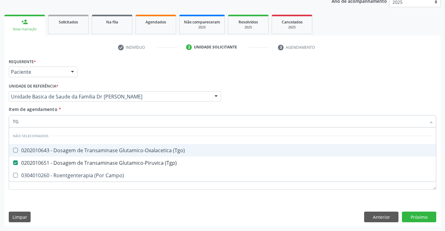
click at [78, 151] on div "0202010643 - Dosagem de Transaminase Glutamico-Oxalacetica (Tgo)" at bounding box center [223, 150] width 420 height 5
checkbox \(Tgo\) "true"
click at [75, 110] on div "Item de agendamento * TG Desfazer seleção Não selecionados 0202010643 - Dosagem…" at bounding box center [223, 116] width 428 height 20
checkbox Campo\) "true"
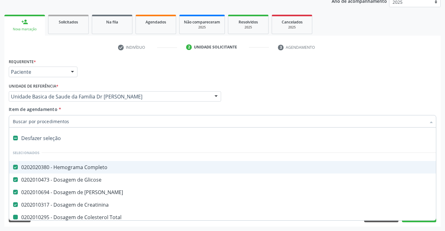
type input "U"
checkbox Total "false"
checkbox Ldl "false"
checkbox Hdl "false"
checkbox Triglicerideos "false"
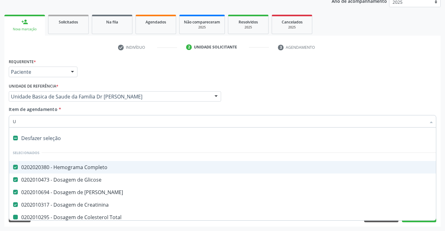
checkbox \(Tgp\) "false"
checkbox \(Tgo\) "false"
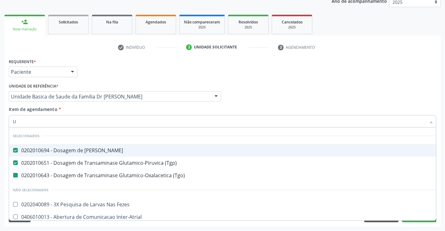
type input "UR"
checkbox \(Tgo\) "false"
type input "URI"
checkbox Ureia "false"
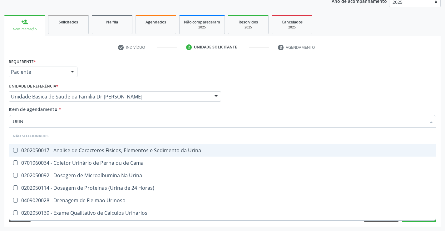
type input "URINA"
click at [73, 151] on div "0202050017 - Analise de Caracteres Fisicos, Elementos e Sedimento da Urina" at bounding box center [223, 150] width 420 height 5
checkbox Urina "true"
click at [72, 112] on div "Item de agendamento * URINA Desfazer seleção Não selecionados 0202050017 - Anal…" at bounding box center [223, 116] width 428 height 20
checkbox Horas\) "true"
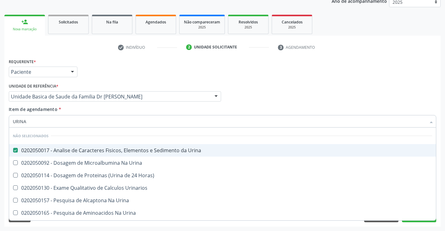
checkbox Urina "true"
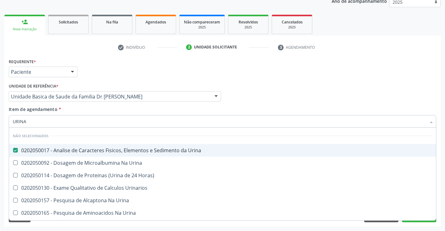
checkbox Urina "true"
checkbox Urinarios "true"
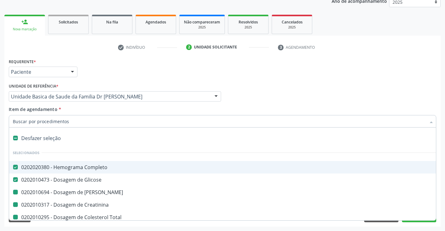
type input "F"
checkbox Ureia "false"
checkbox Total "false"
checkbox Ldl "false"
checkbox Hdl "false"
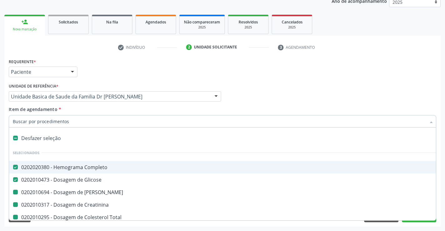
checkbox Triglicerideos "false"
checkbox \(Tgp\) "false"
checkbox \(Tgo\) "false"
checkbox Urina "false"
checkbox Creatinina "false"
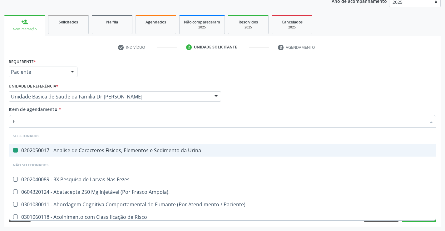
type input "FE"
checkbox Urina "false"
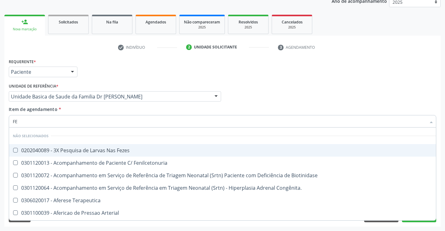
type input "FEZ"
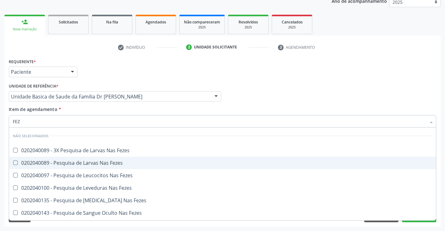
click at [75, 163] on div "0202040089 - Pesquisa de Larvas Nas Fezes" at bounding box center [223, 162] width 420 height 5
checkbox Fezes "true"
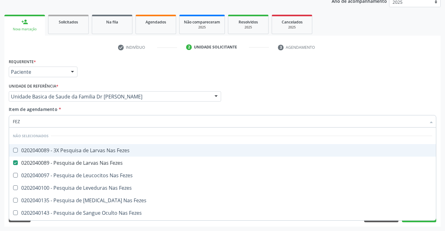
click at [75, 109] on div "Item de agendamento * FEZ [PERSON_NAME] seleção Não selecionados 0202040089 - 3…" at bounding box center [223, 116] width 428 height 20
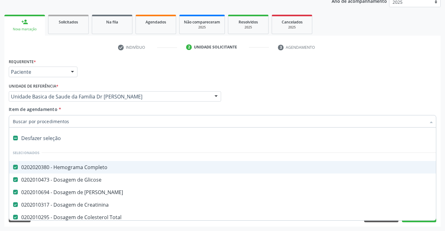
type input "T"
checkbox Urina "false"
checkbox Fezes "false"
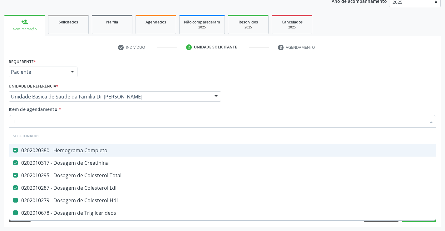
type input "TR"
checkbox Hdl "false"
checkbox Triglicerideos "false"
checkbox \(Tgp\) "false"
checkbox \(Tgo\) "false"
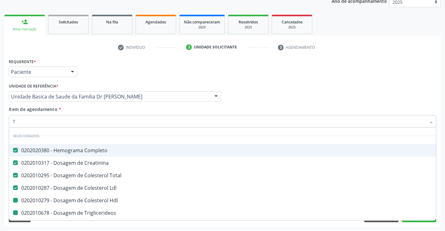
checkbox Urina "false"
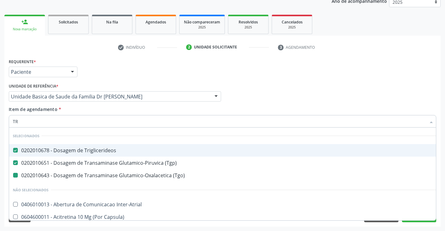
type input "TRI"
checkbox \(Tgo\) "false"
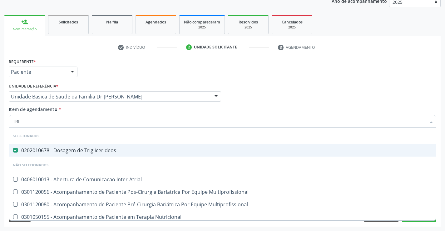
type input "TR"
checkbox Inter-Atrial "true"
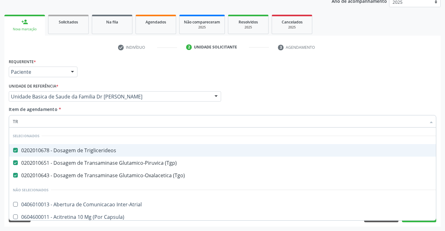
type input "T"
checkbox Inter-Atrial "true"
checkbox Capsula\) "true"
checkbox Psicossocial "true"
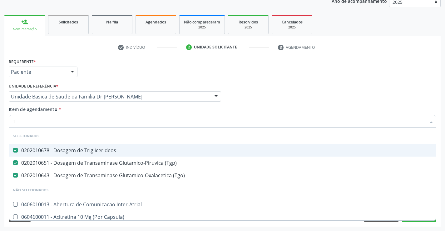
checkbox Psicossocial "true"
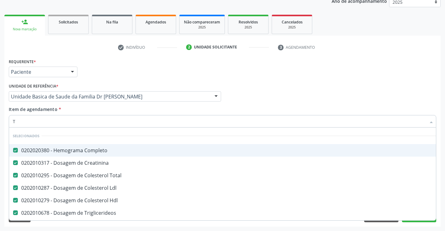
checkbox Preenchida\) "true"
checkbox Ampola\)\ "true"
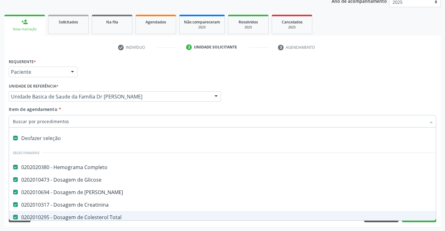
click at [441, 214] on div "Acompanhamento Acompanhe a situação das marcações correntes e finalizadas Relat…" at bounding box center [222, 93] width 445 height 275
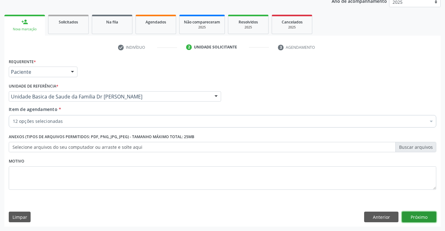
click at [419, 215] on button "Próximo" at bounding box center [419, 217] width 34 height 11
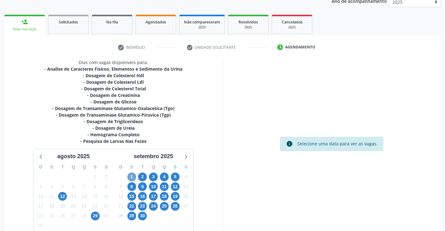
click at [132, 175] on span "1" at bounding box center [132, 177] width 9 height 9
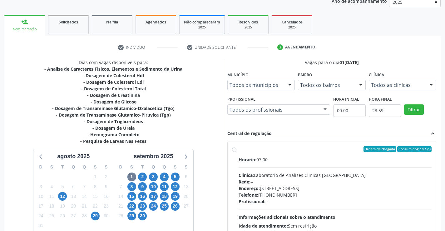
click at [299, 152] on label "Ordem de chegada Consumidos: 14 / 23 Horário: 07:00 Clínica: Laboratorio de Ana…" at bounding box center [335, 194] width 193 height 96
click at [237, 152] on input "Ordem de chegada Consumidos: 14 / 23 Horário: 07:00 Clínica: Laboratorio de Ana…" at bounding box center [234, 149] width 4 height 6
radio input "true"
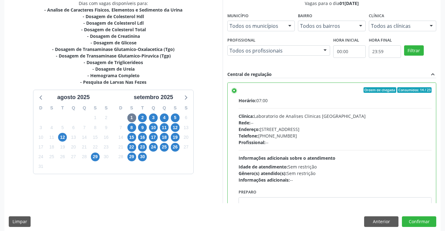
scroll to position [143, 0]
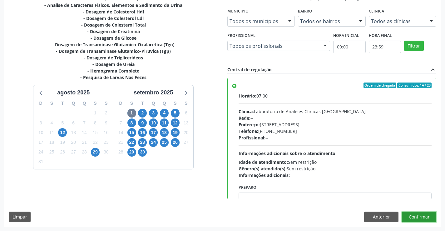
click at [418, 218] on button "Confirmar" at bounding box center [419, 217] width 34 height 11
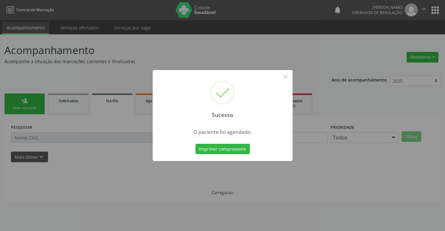
scroll to position [0, 0]
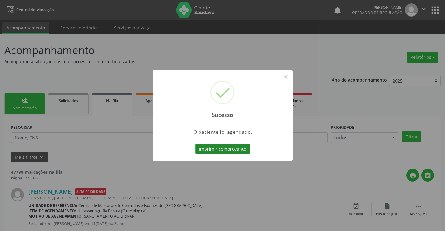
click at [218, 150] on button "Imprimir comprovante" at bounding box center [223, 149] width 54 height 11
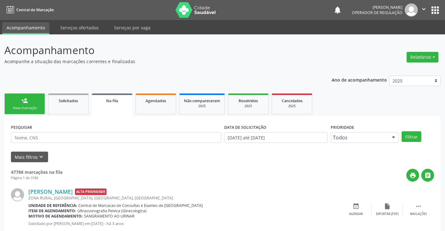
click at [46, 106] on ul "person_add Nova marcação Solicitados Na fila Agendados Não compareceram 2025 Re…" at bounding box center [222, 104] width 437 height 24
click at [35, 106] on div "Nova marcação" at bounding box center [24, 108] width 31 height 5
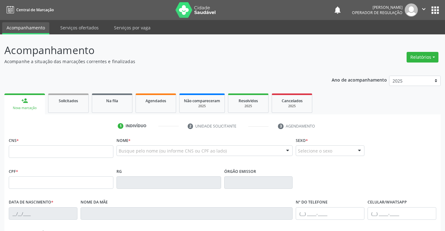
click at [426, 6] on icon "" at bounding box center [424, 9] width 7 height 7
click at [400, 38] on link "Sair" at bounding box center [408, 38] width 43 height 9
